Goal: Browse casually

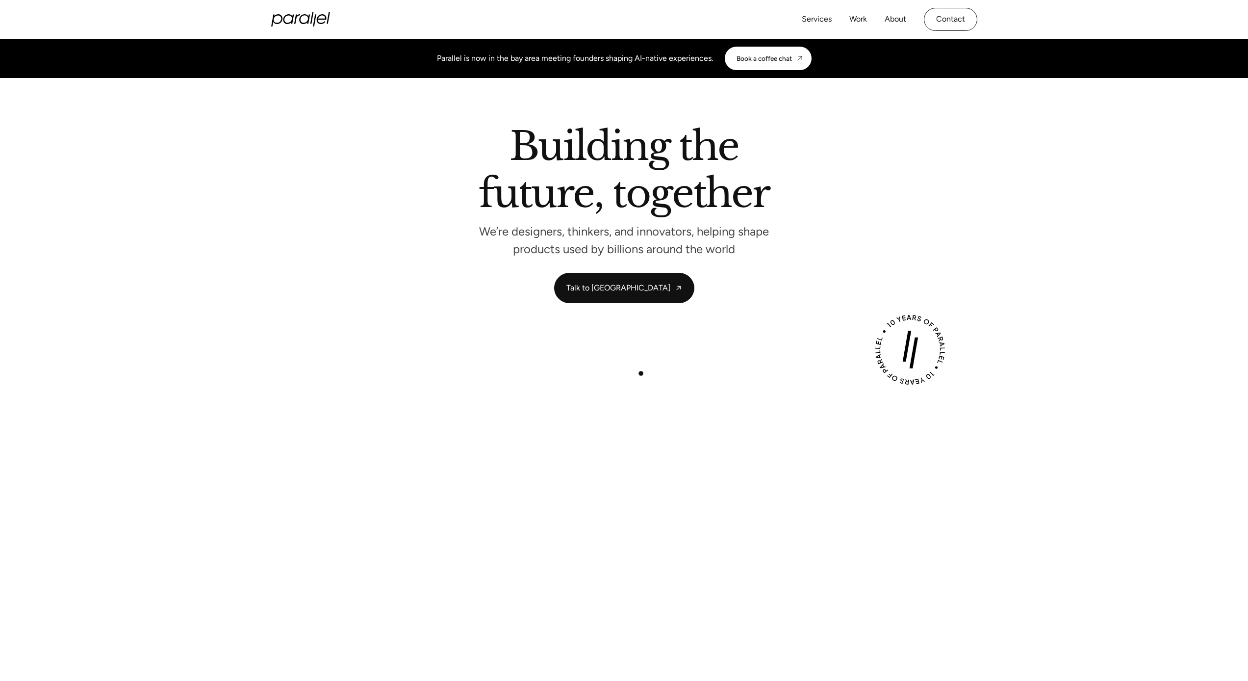
scroll to position [30, 0]
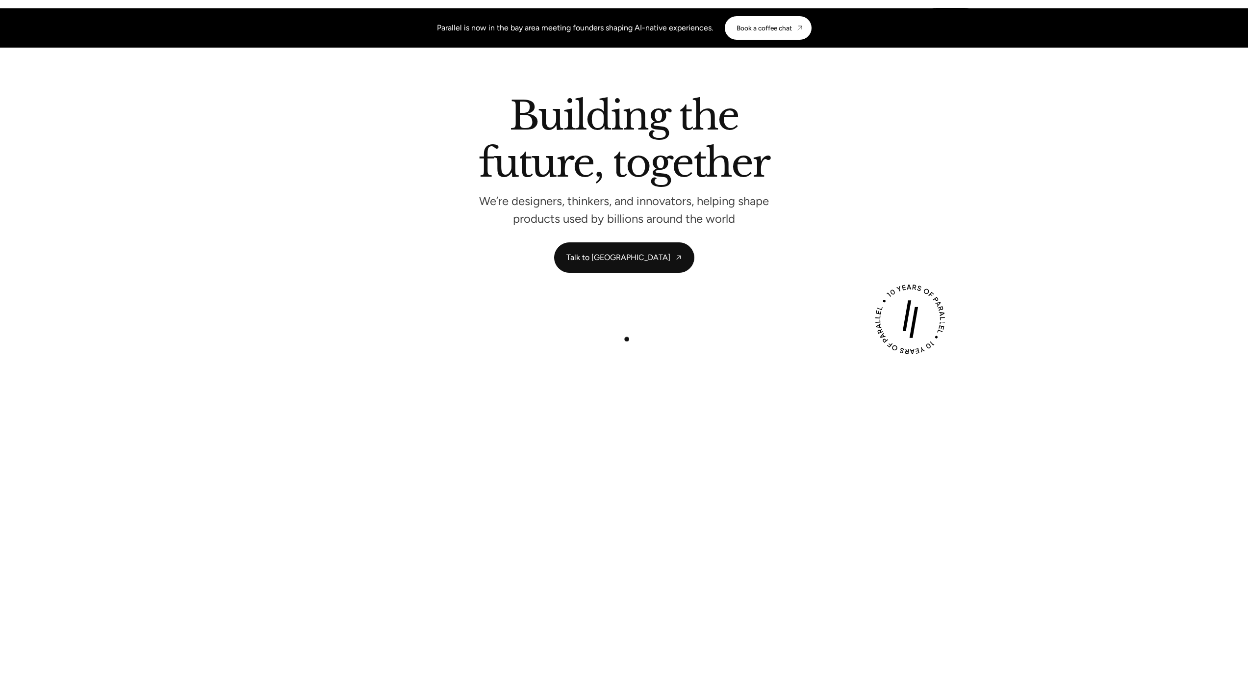
click at [627, 339] on div "Play with Sound" at bounding box center [624, 520] width 706 height 397
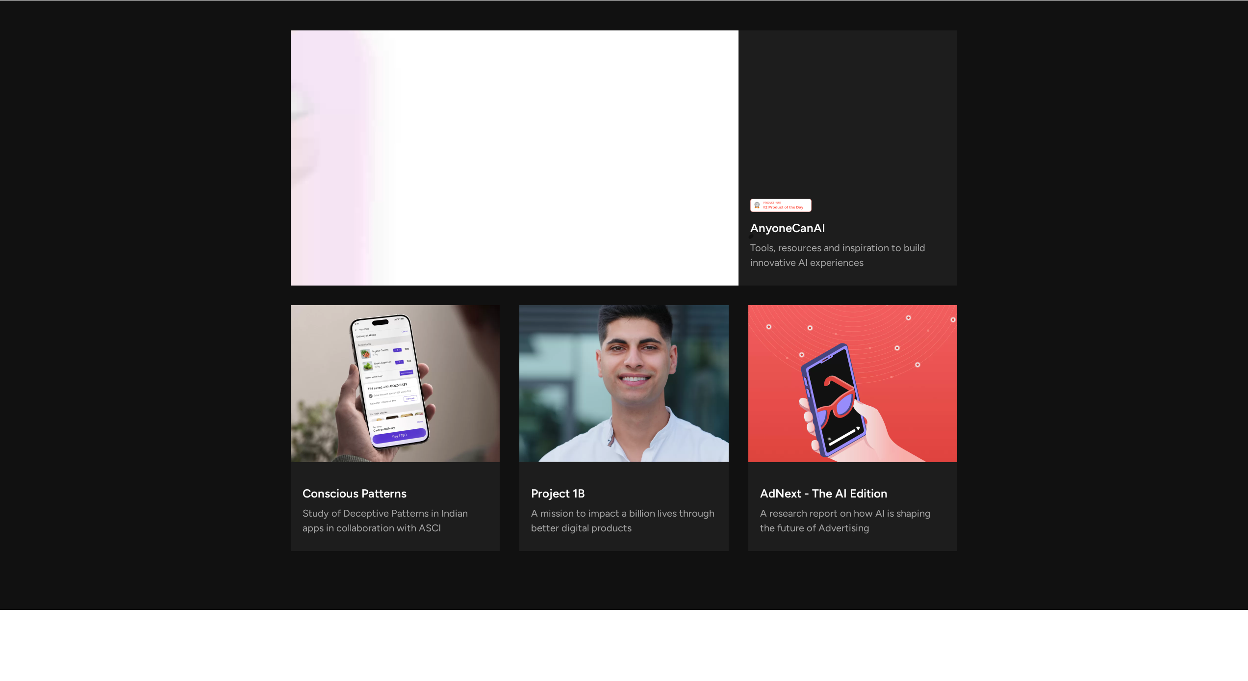
scroll to position [2985, 0]
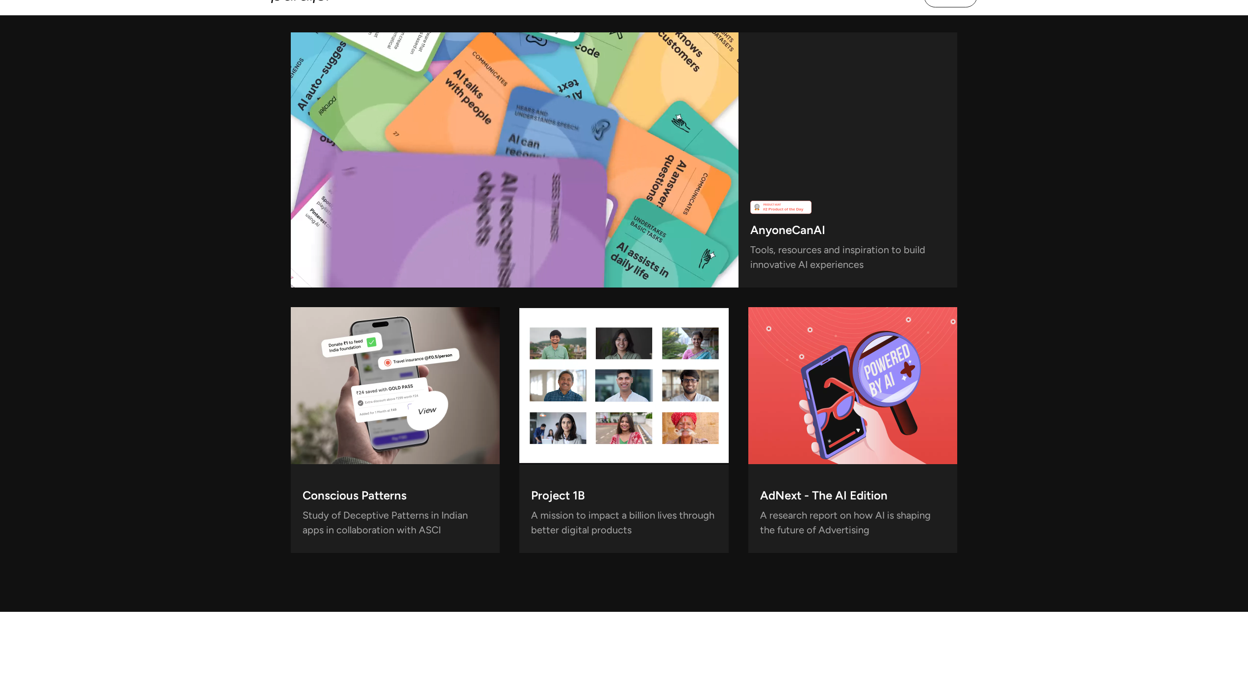
click at [393, 442] on video at bounding box center [395, 385] width 209 height 157
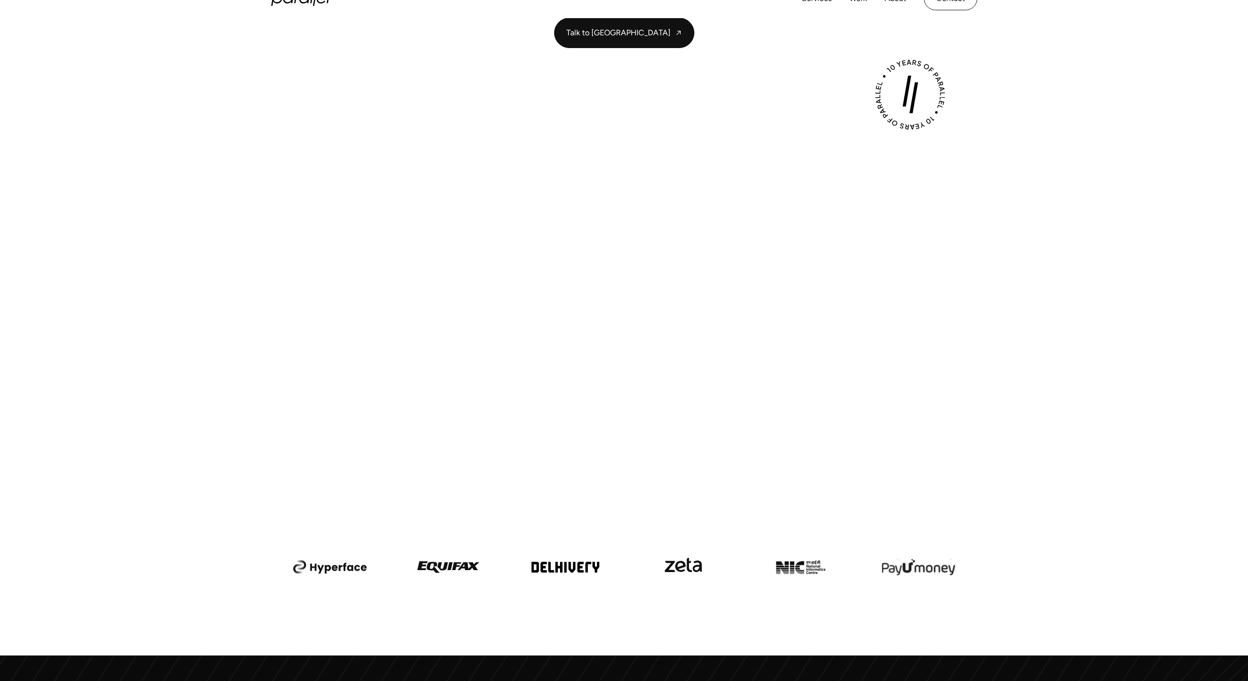
scroll to position [0, 0]
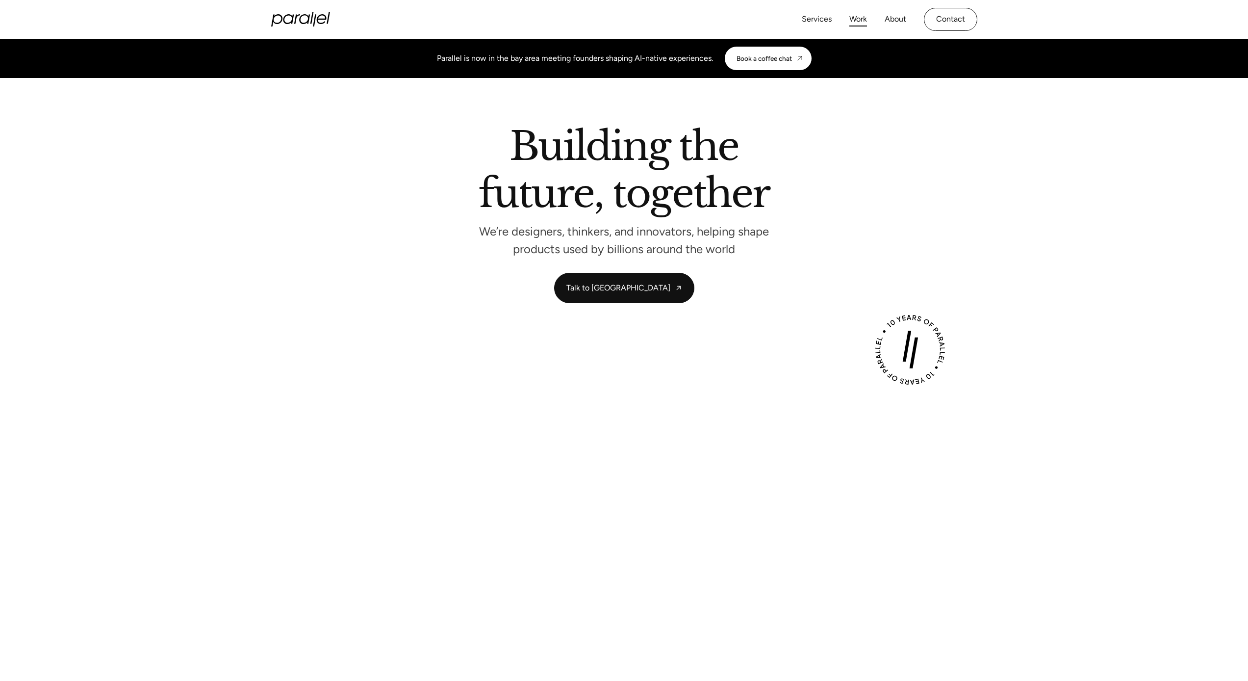
click at [859, 26] on link "Work" at bounding box center [859, 19] width 18 height 14
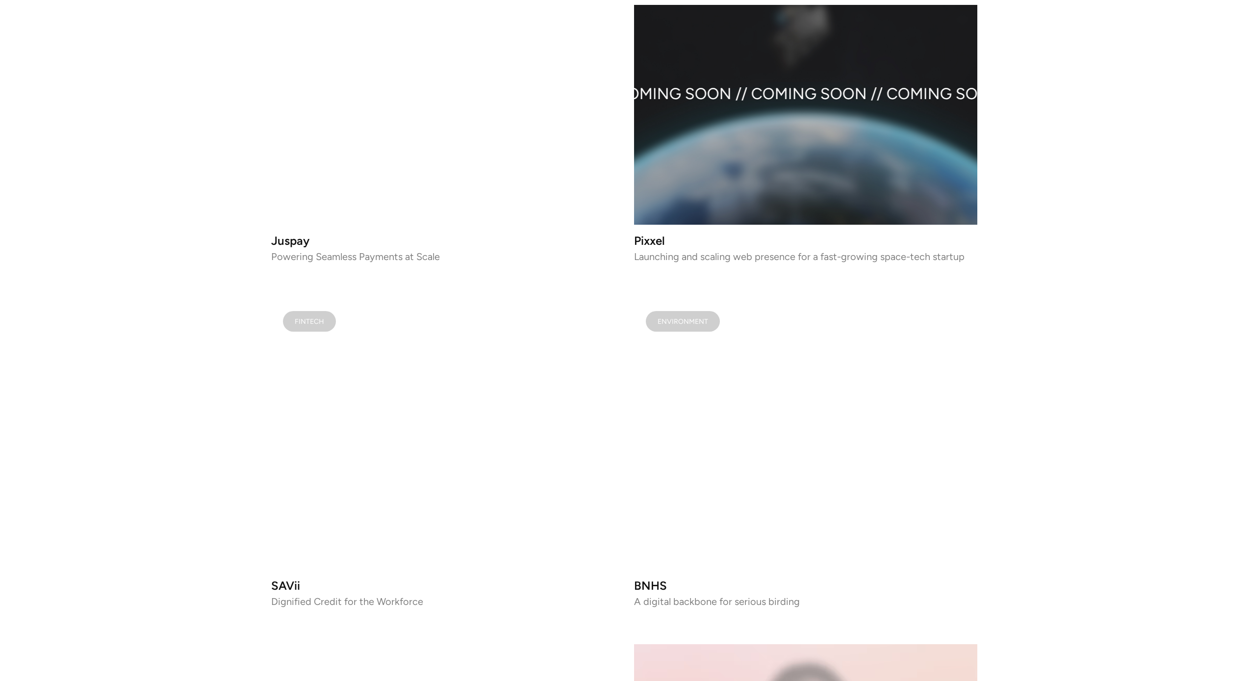
scroll to position [1092, 0]
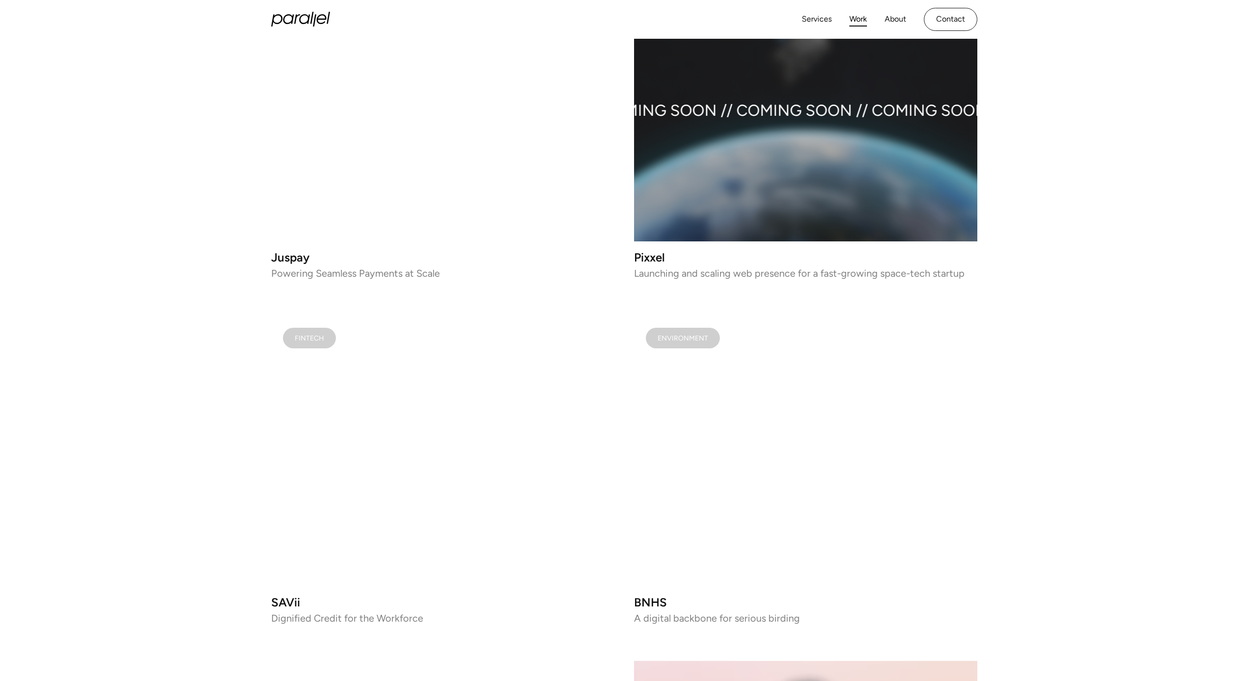
click at [314, 180] on video at bounding box center [442, 106] width 343 height 271
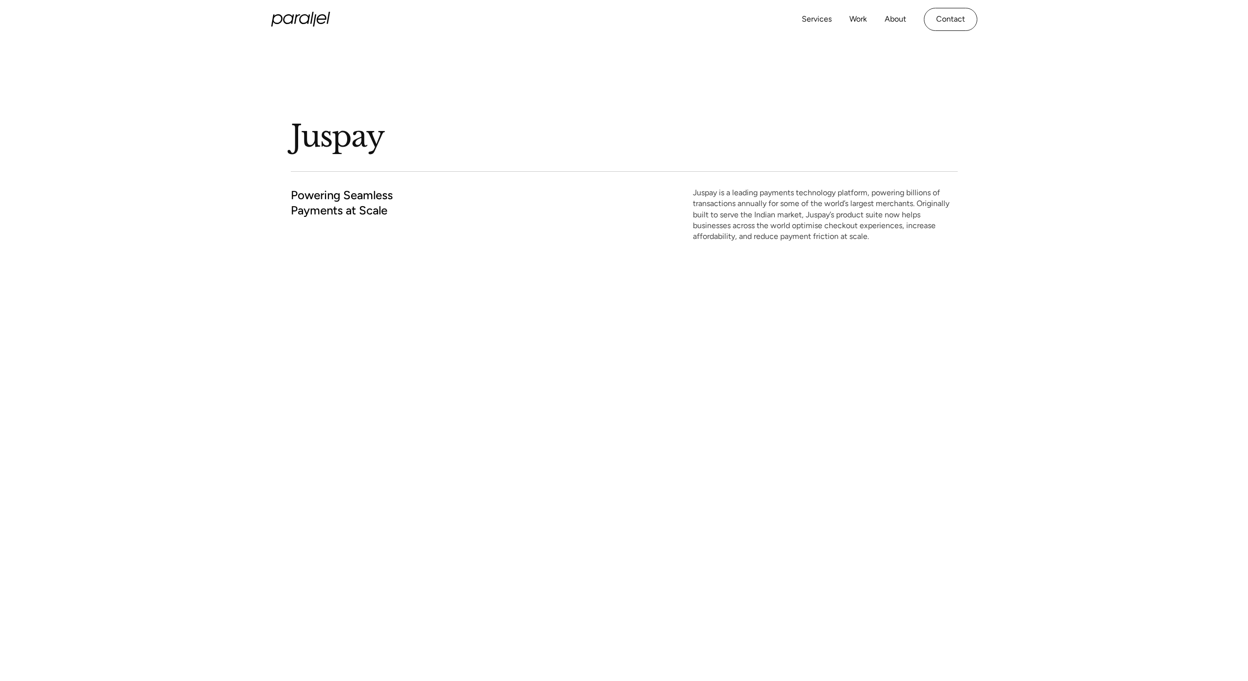
click at [415, 279] on div "Juspay Powering Seamless Payments at Scale Juspay is a leading payments technol…" at bounding box center [624, 160] width 667 height 243
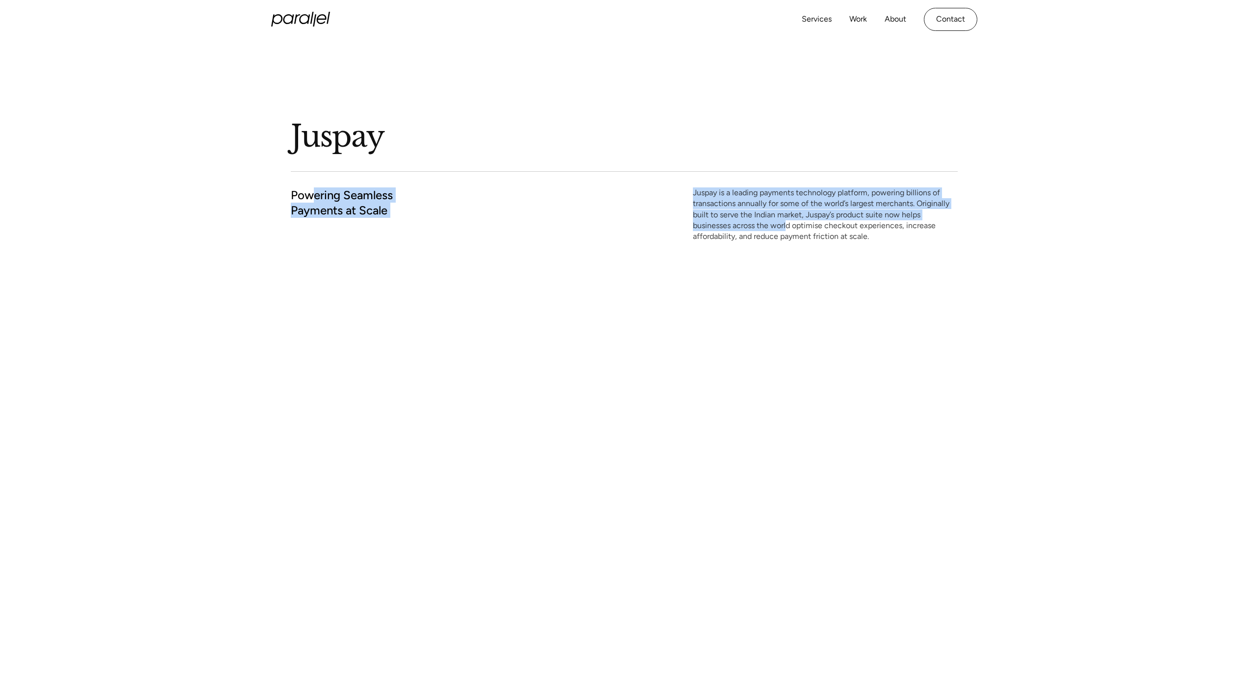
drag, startPoint x: 309, startPoint y: 195, endPoint x: 786, endPoint y: 224, distance: 478.2
click at [786, 224] on div "Powering Seamless Payments at Scale Juspay is a leading payments technology pla…" at bounding box center [624, 214] width 667 height 55
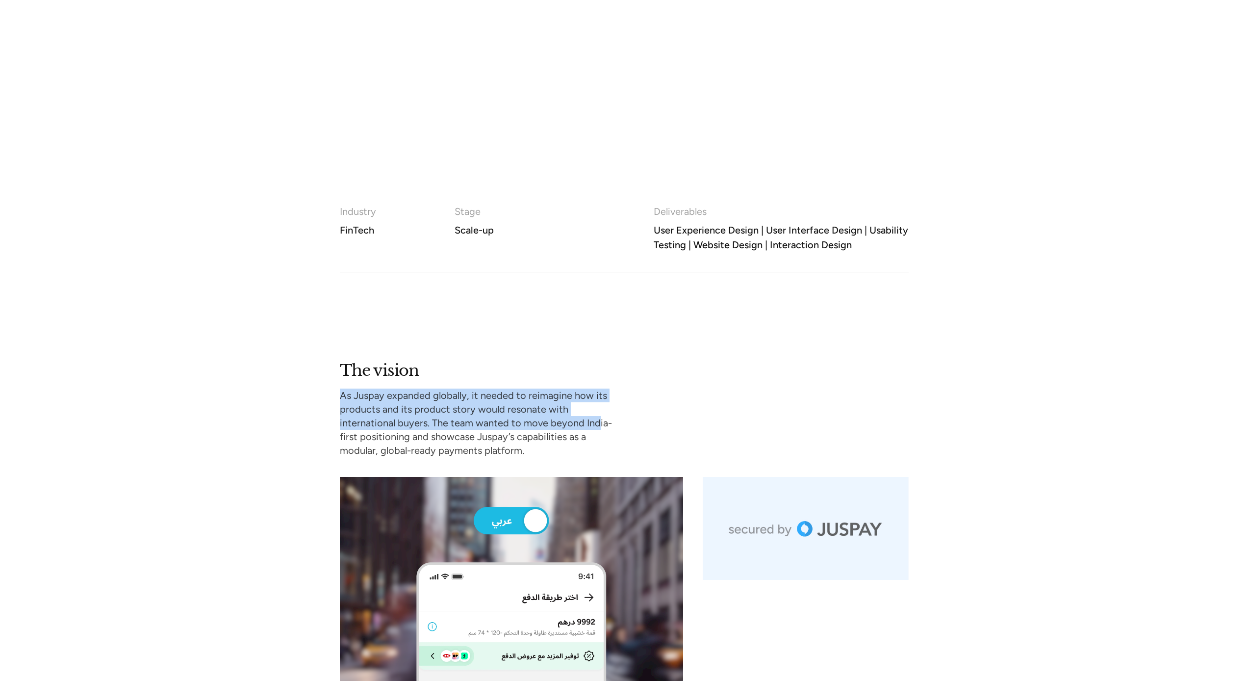
drag, startPoint x: 359, startPoint y: 381, endPoint x: 555, endPoint y: 420, distance: 199.6
click at [542, 417] on div "The vision As Juspay expanded globally, it needed to reimagine how its products…" at bounding box center [481, 409] width 283 height 97
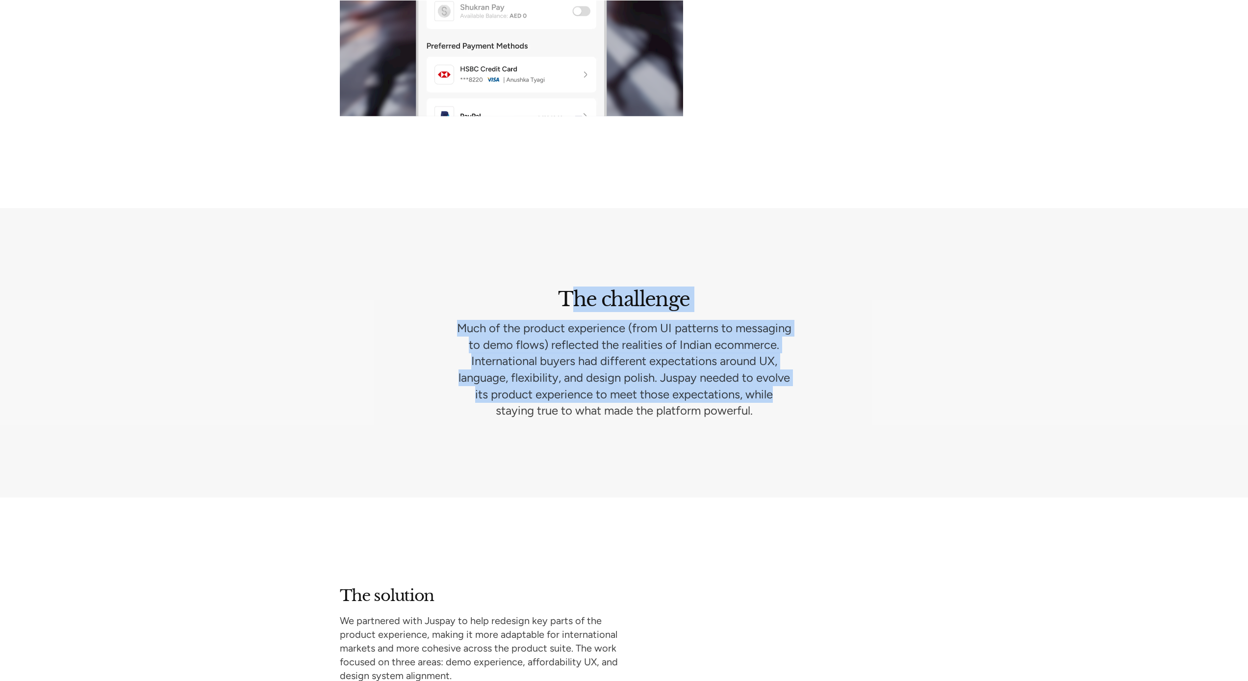
drag, startPoint x: 600, startPoint y: 311, endPoint x: 807, endPoint y: 391, distance: 222.1
click at [808, 390] on div "The challenge Much of the product experience (from UI patterns to messaging to …" at bounding box center [624, 352] width 569 height 132
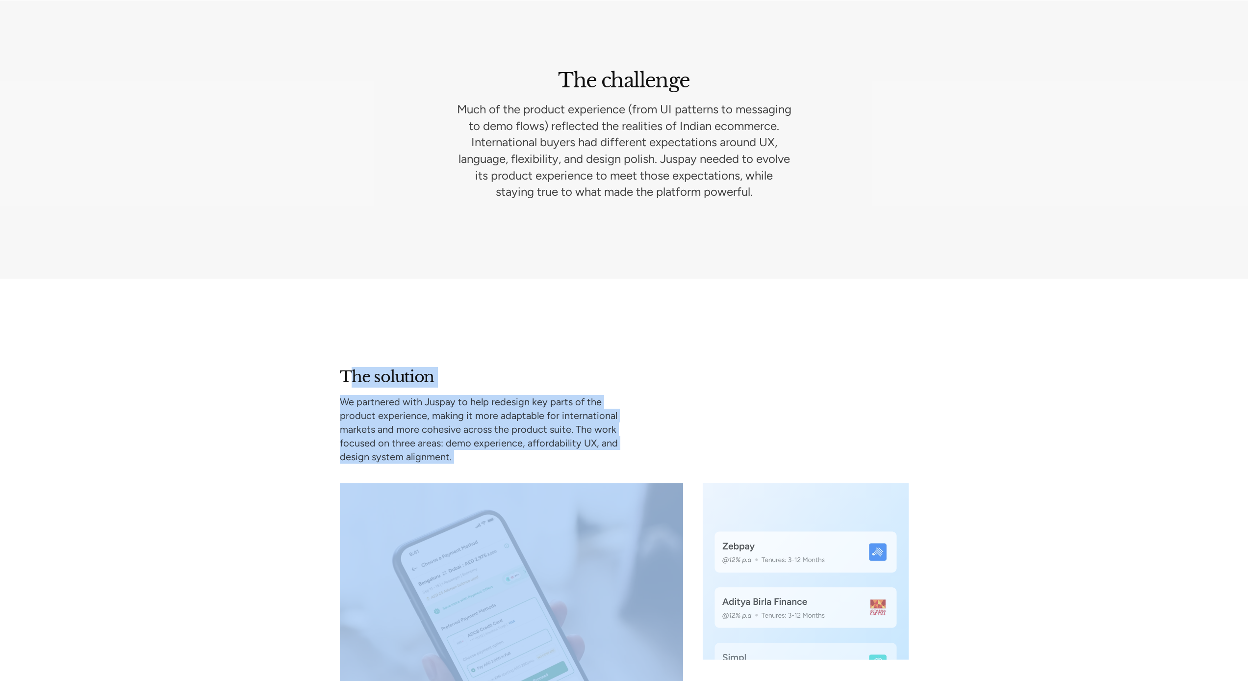
drag, startPoint x: 354, startPoint y: 380, endPoint x: 693, endPoint y: 460, distance: 348.2
click at [693, 460] on div "The solution We partnered with Juspay to help redesign key parts of the product…" at bounding box center [624, 584] width 569 height 435
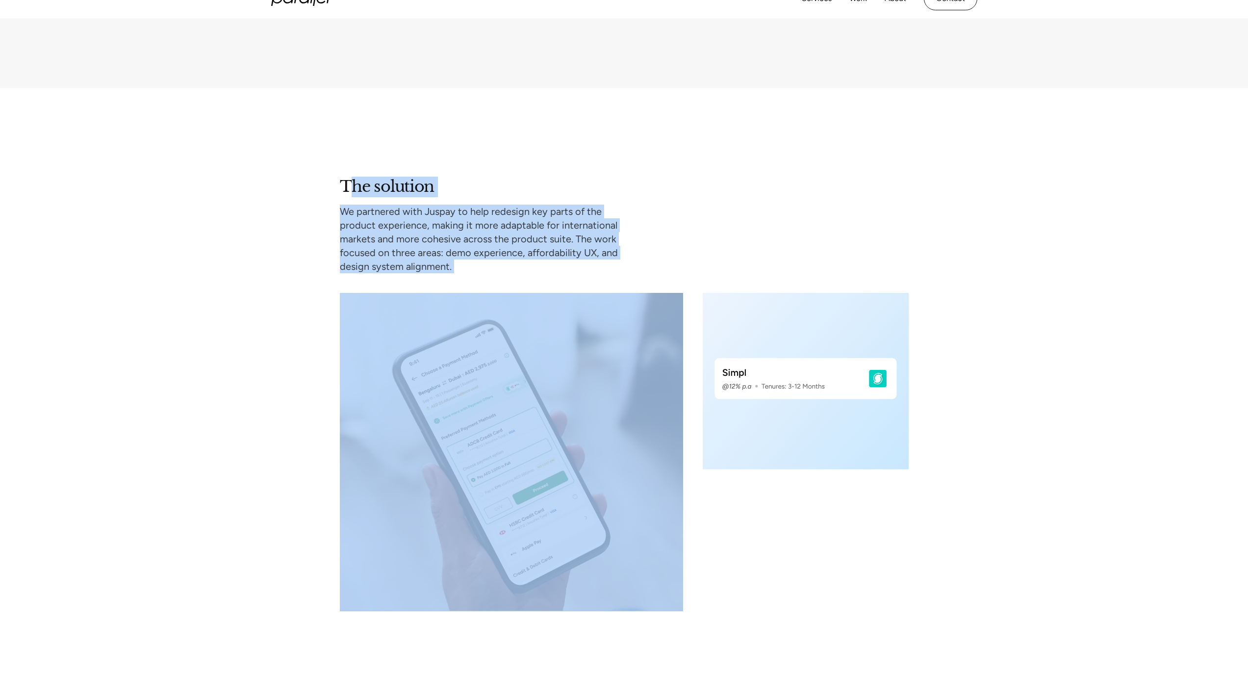
scroll to position [1779, 0]
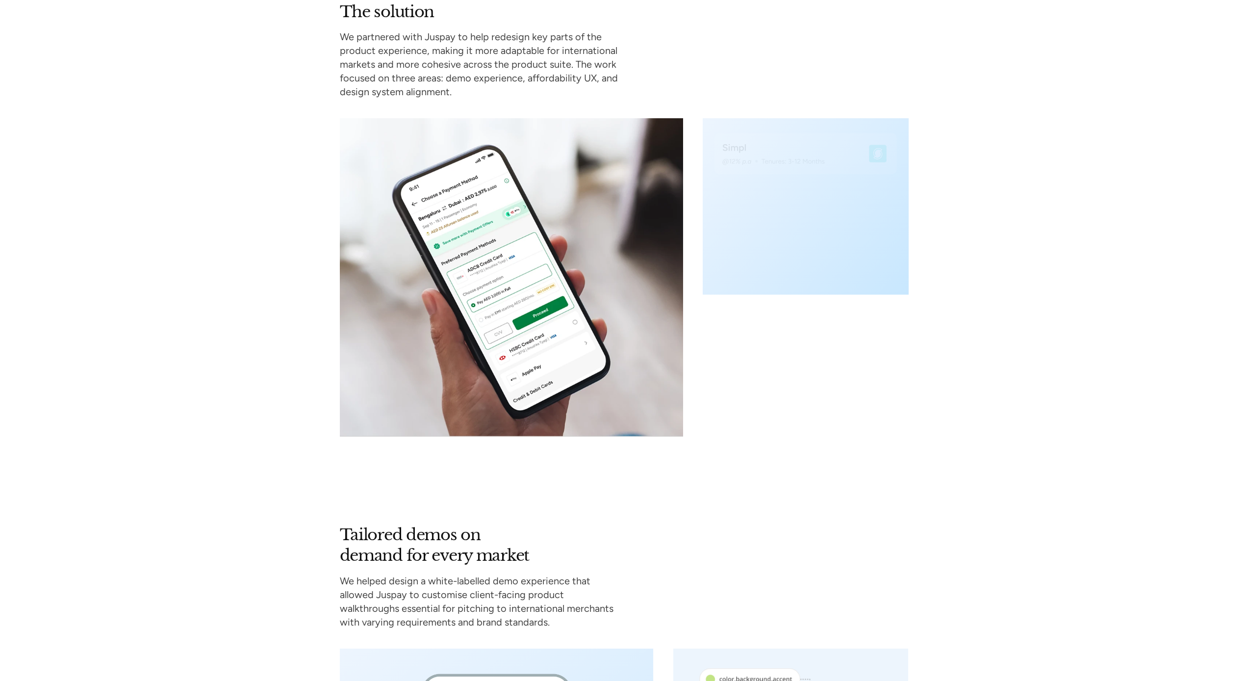
click at [444, 547] on h2 "Tailored demos on demand for every market" at bounding box center [469, 545] width 259 height 41
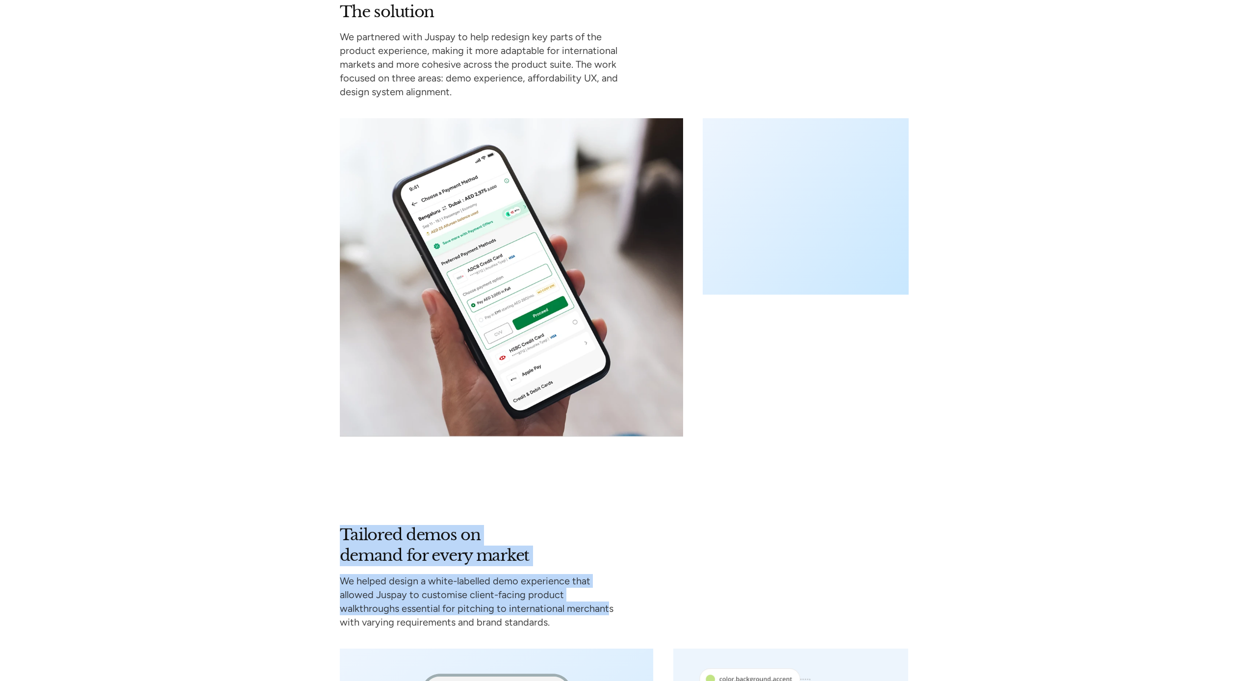
drag, startPoint x: 462, startPoint y: 547, endPoint x: 613, endPoint y: 598, distance: 159.5
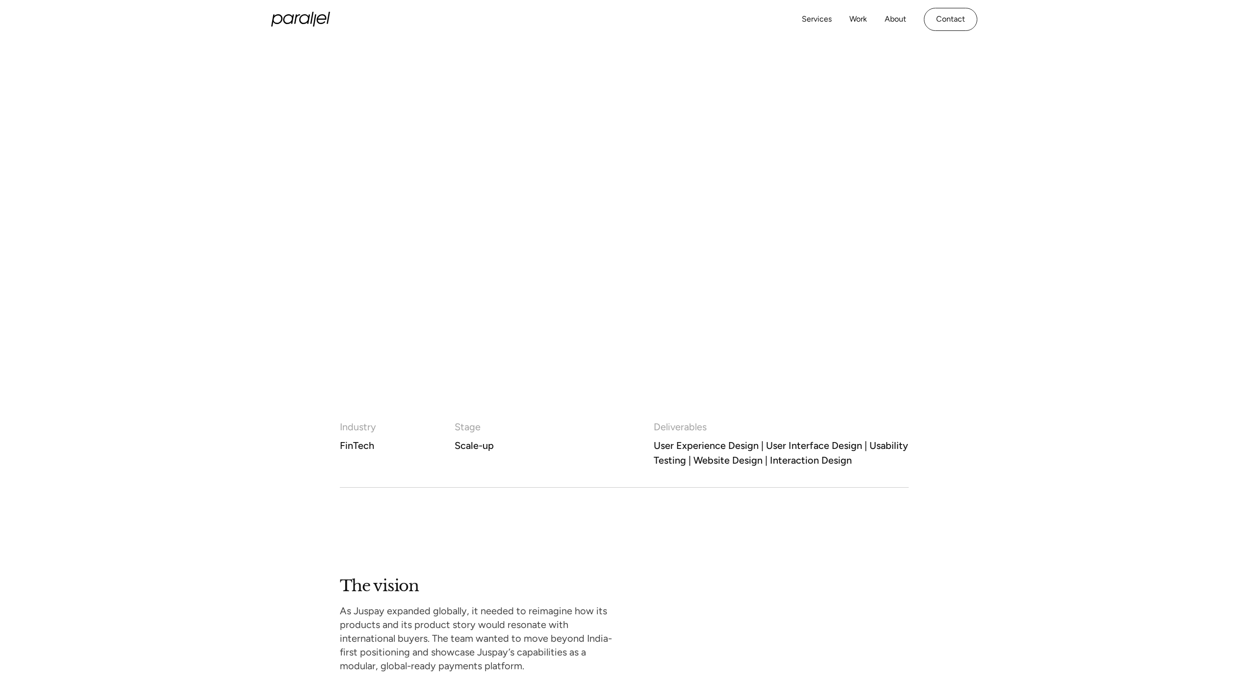
scroll to position [0, 0]
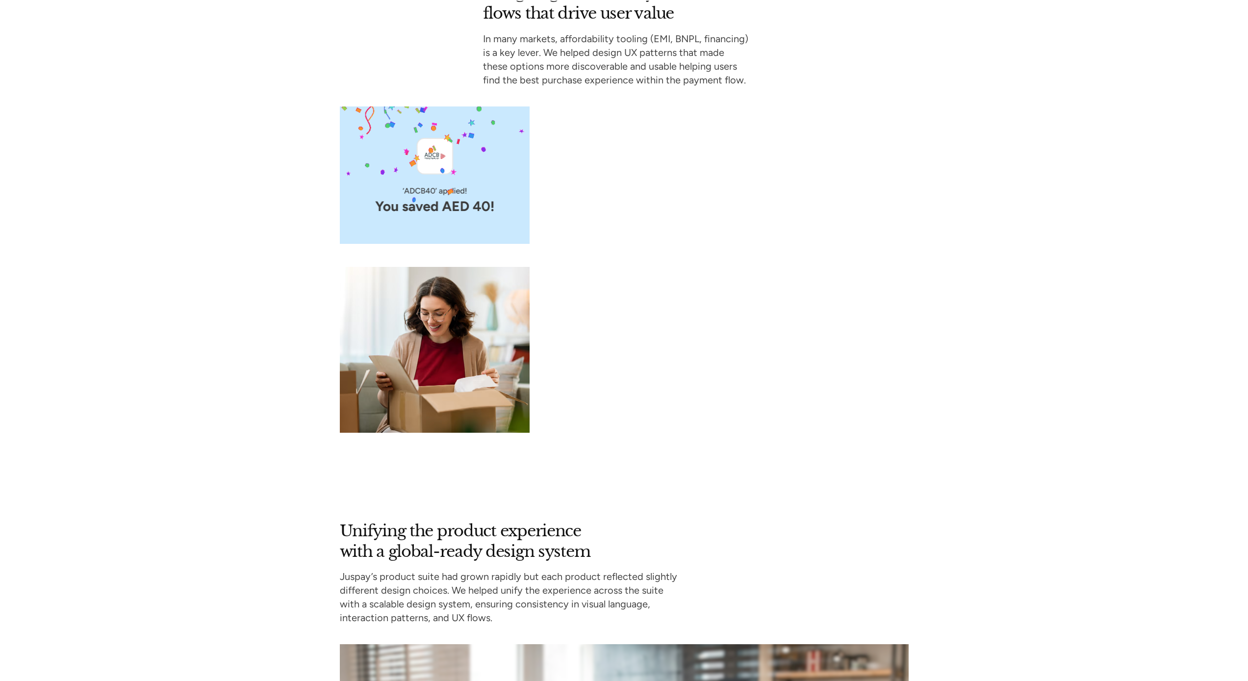
click at [1034, 340] on div "Designing affordability flows that drive user value In many markets, affordabil…" at bounding box center [624, 208] width 1248 height 450
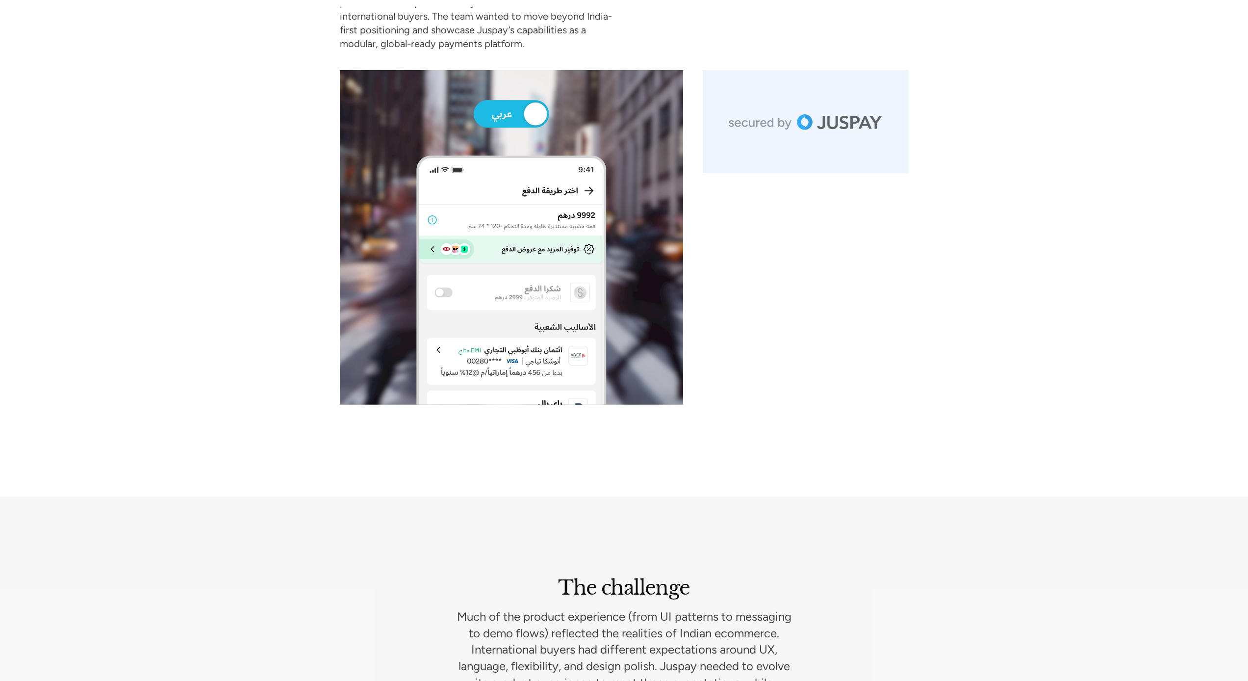
scroll to position [477, 0]
